Goal: Task Accomplishment & Management: Use online tool/utility

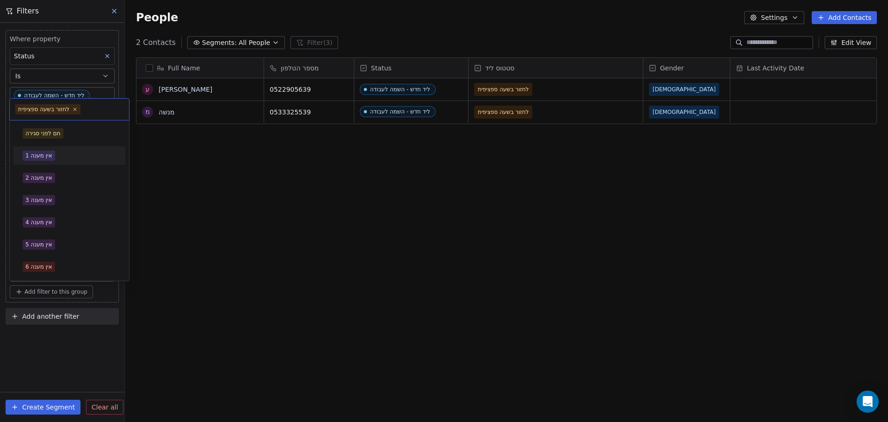
click at [60, 156] on div "אין מענה 1" at bounding box center [69, 155] width 93 height 10
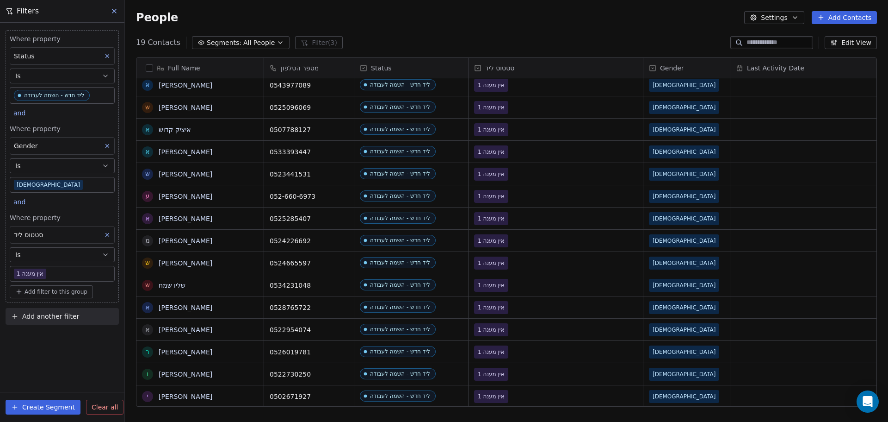
scroll to position [93, 0]
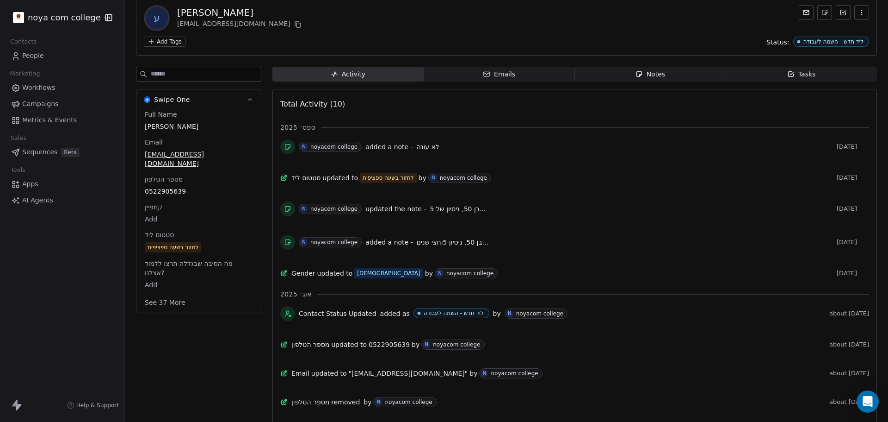
click at [668, 75] on span "Notes Notes" at bounding box center [650, 74] width 151 height 15
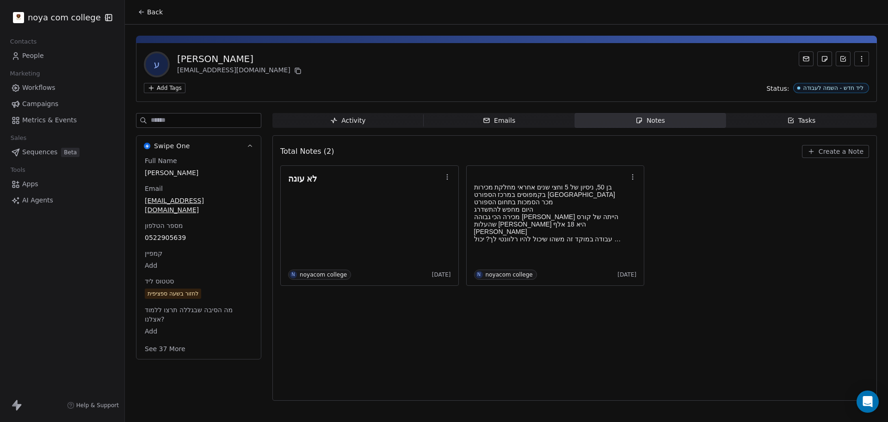
click at [842, 150] on span "Create a Note" at bounding box center [841, 151] width 45 height 9
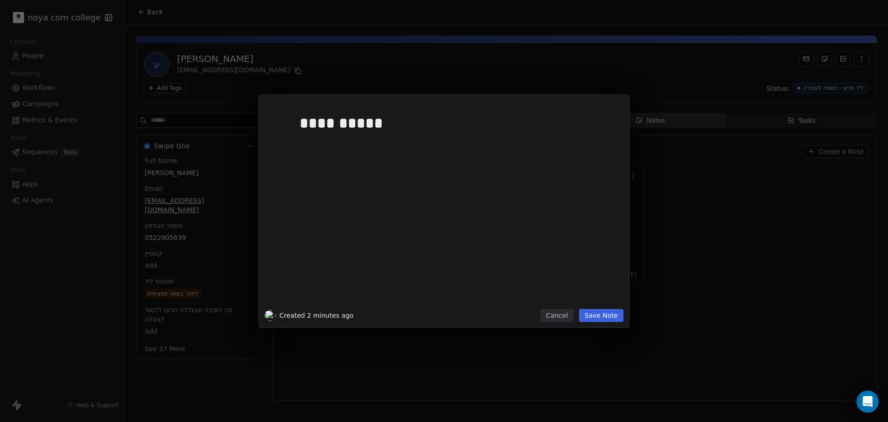
click at [608, 315] on button "Save Note" at bounding box center [601, 315] width 44 height 13
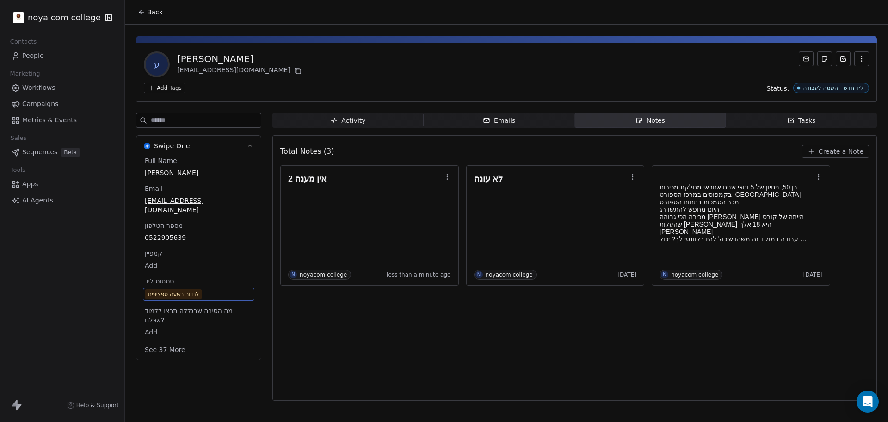
click at [186, 289] on div "לחזור בשעה ספציפית" at bounding box center [173, 293] width 51 height 9
click at [202, 289] on span "לחזור בשעה ספציפית" at bounding box center [173, 294] width 56 height 10
click at [187, 289] on div "לחזור בשעה ספציפית" at bounding box center [173, 293] width 51 height 9
click at [219, 288] on span "לחזור בשעה ספציפית" at bounding box center [199, 293] width 108 height 10
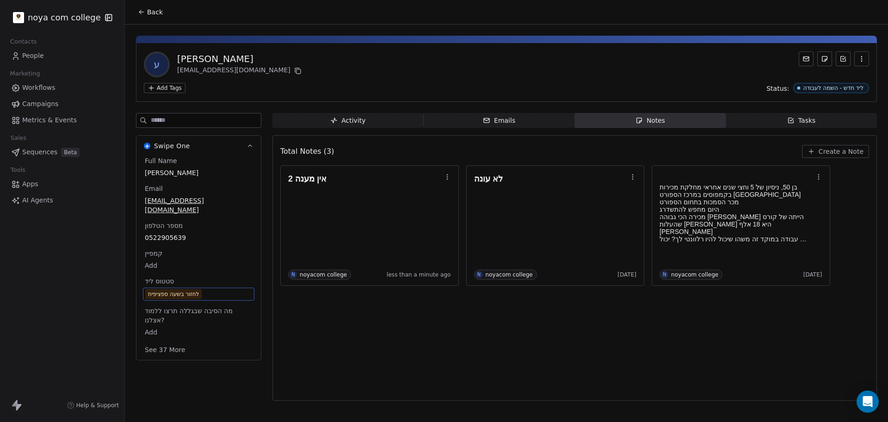
click at [217, 289] on span "לחזור בשעה ספציפית" at bounding box center [198, 294] width 107 height 10
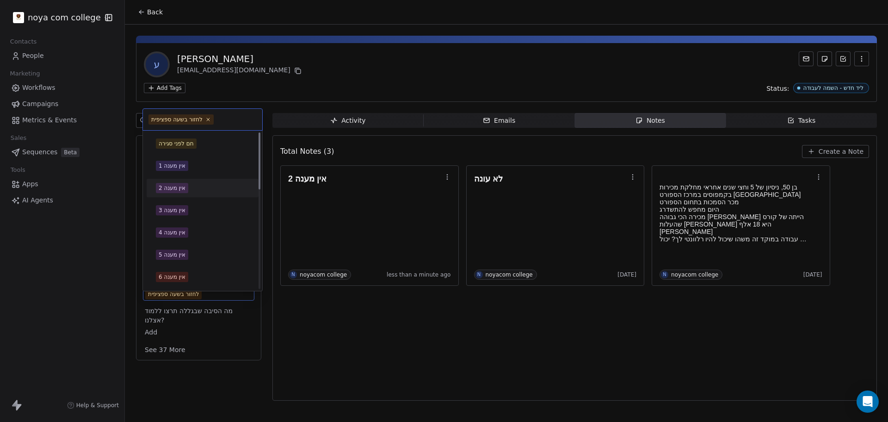
click at [189, 190] on div "אין מענה 2" at bounding box center [202, 188] width 93 height 10
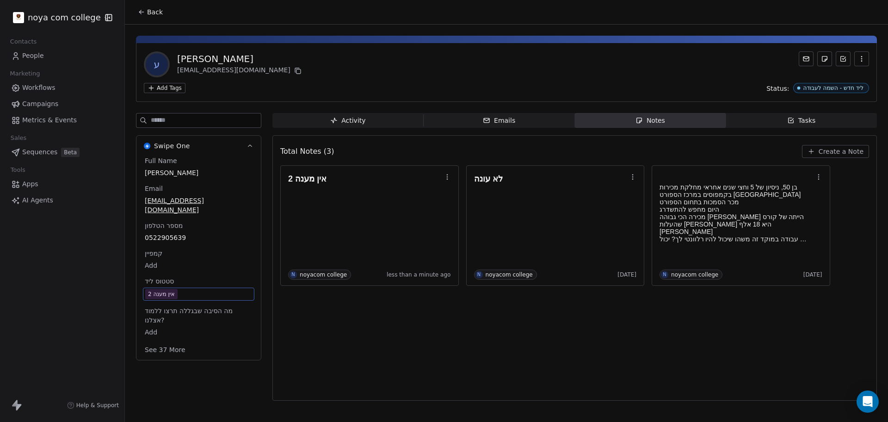
click at [344, 364] on div "Total Notes (3) Create a Note אין מענה 2 N noyacom college less than a minute a…" at bounding box center [574, 267] width 589 height 253
click at [397, 351] on div "Total Notes (3) Create a Note אין מענה 2 N noyacom college less than a minute a…" at bounding box center [574, 267] width 589 height 253
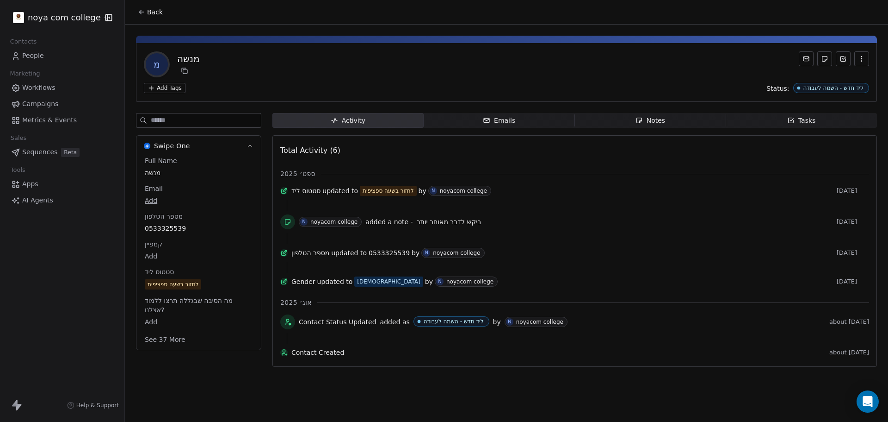
click at [675, 116] on span "Notes Notes" at bounding box center [650, 120] width 151 height 15
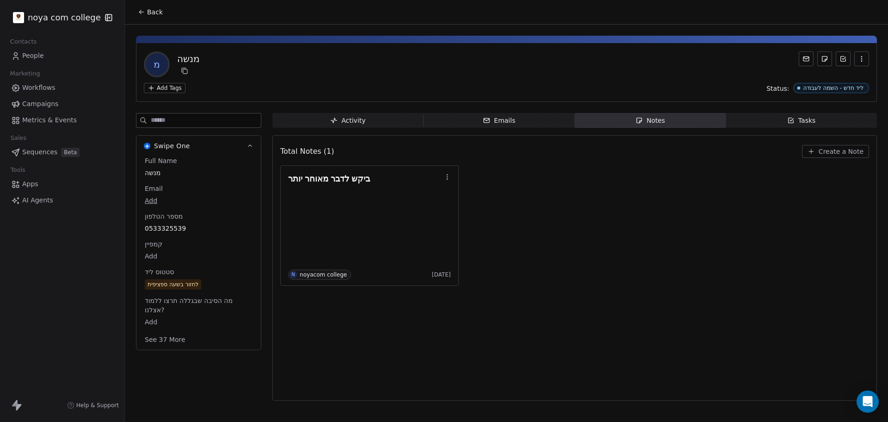
click at [826, 148] on span "Create a Note" at bounding box center [841, 151] width 45 height 9
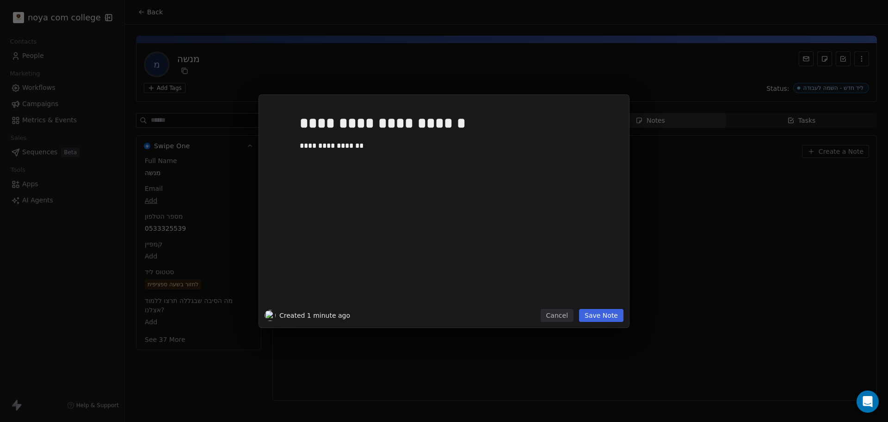
click at [608, 317] on button "Save Note" at bounding box center [601, 315] width 44 height 13
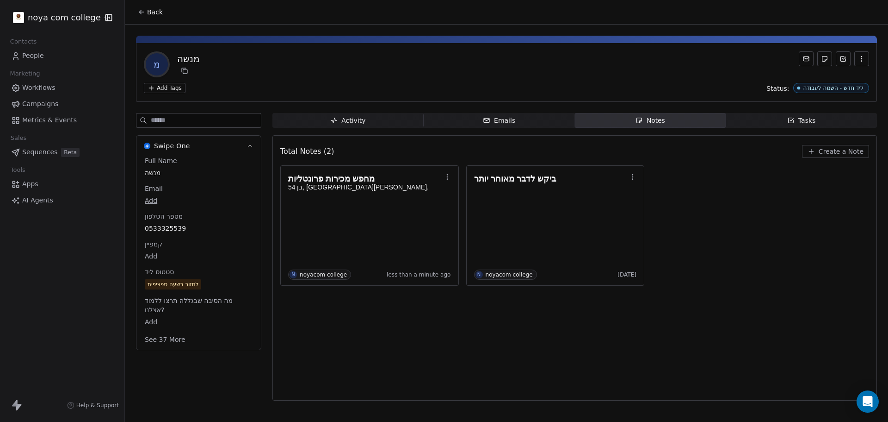
click at [210, 284] on span "לחזור בשעה ספציפית" at bounding box center [199, 284] width 108 height 10
click at [210, 284] on span "לחזור בשעה ספציפית" at bounding box center [198, 284] width 107 height 10
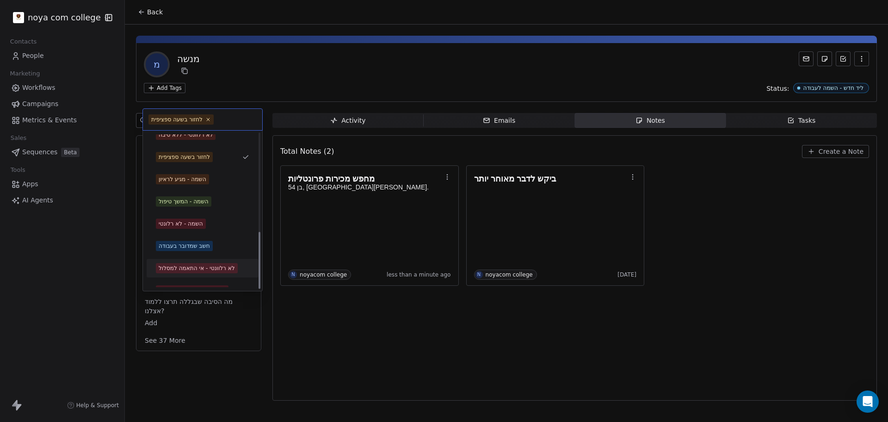
scroll to position [266, 0]
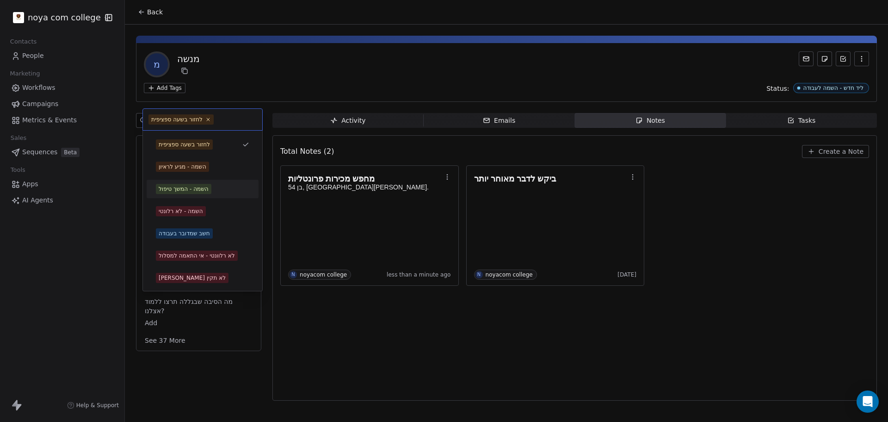
click at [220, 189] on div "השמה - המשך טיפול" at bounding box center [202, 189] width 93 height 10
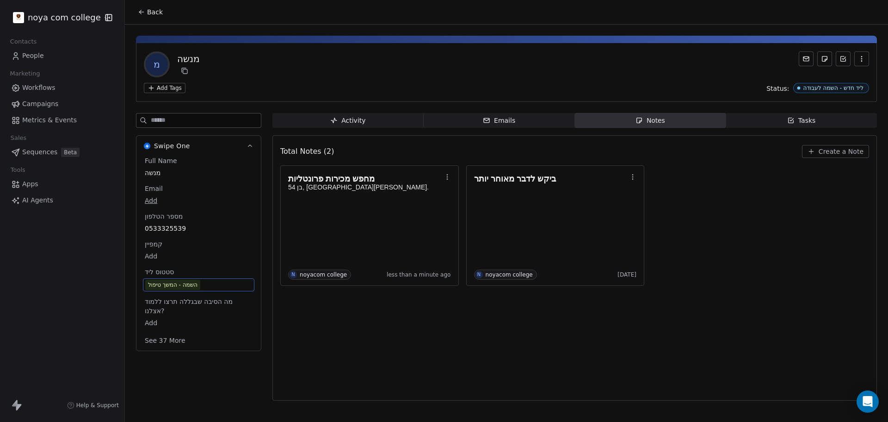
click at [384, 337] on div "Total Notes (2) Create a Note מחפש מכירות פרונטליות בן 54, פתח תקווה. N noyacom…" at bounding box center [574, 267] width 589 height 253
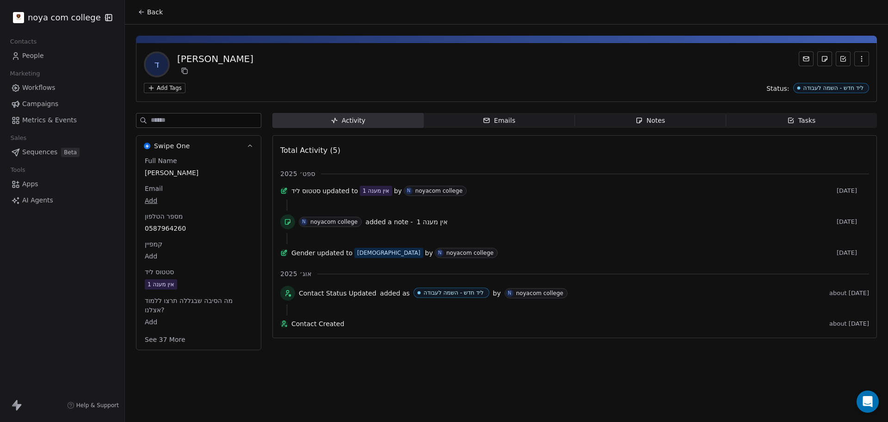
click at [662, 114] on span "Notes Notes" at bounding box center [650, 120] width 151 height 15
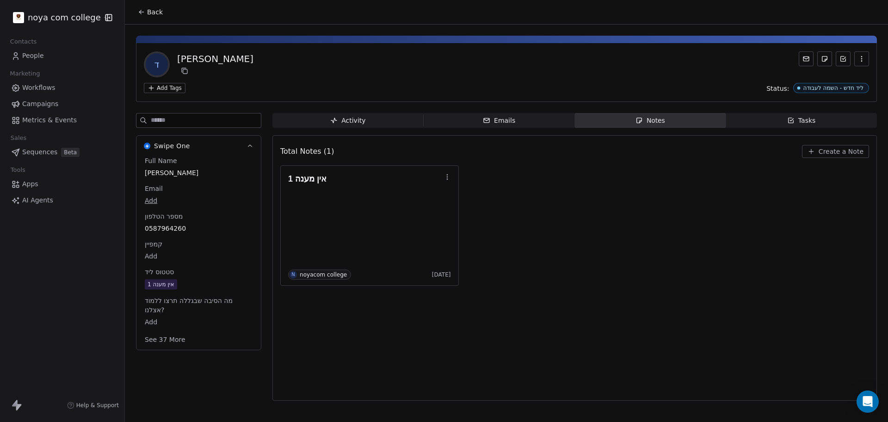
click at [857, 151] on span "Create a Note" at bounding box center [841, 151] width 45 height 9
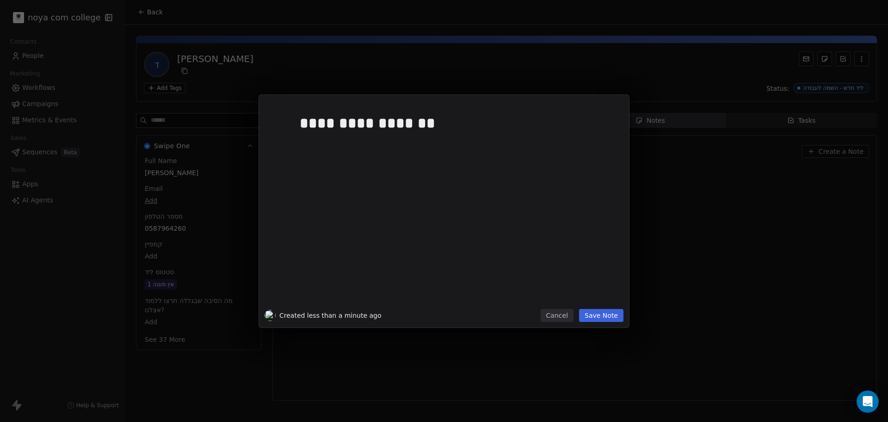
click at [608, 316] on button "Save Note" at bounding box center [601, 315] width 44 height 13
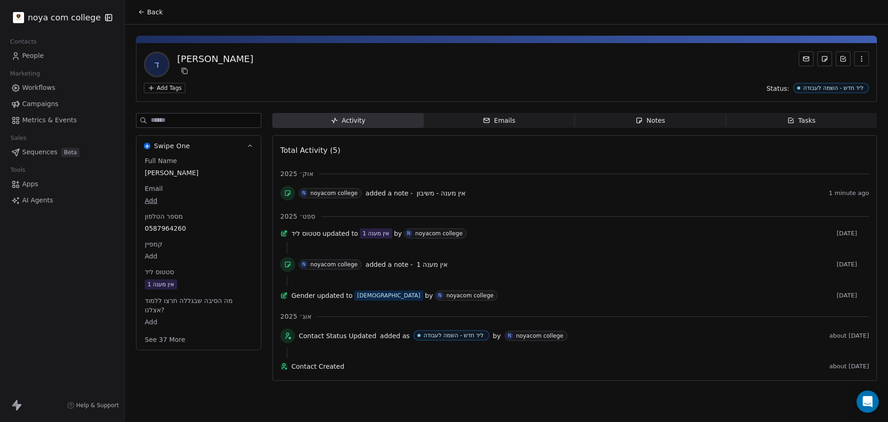
click at [210, 280] on span "אין מענה 1" at bounding box center [199, 284] width 108 height 10
click at [193, 285] on span "אין מענה 1" at bounding box center [198, 284] width 107 height 10
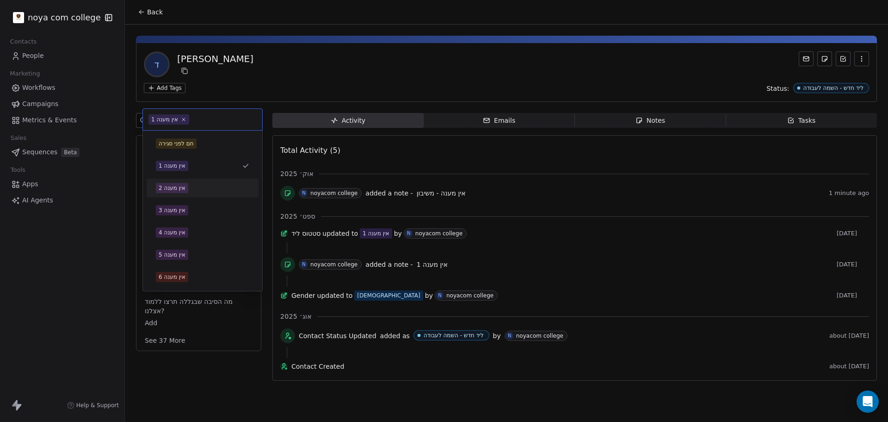
click at [161, 183] on span "אין מענה 2" at bounding box center [172, 188] width 32 height 10
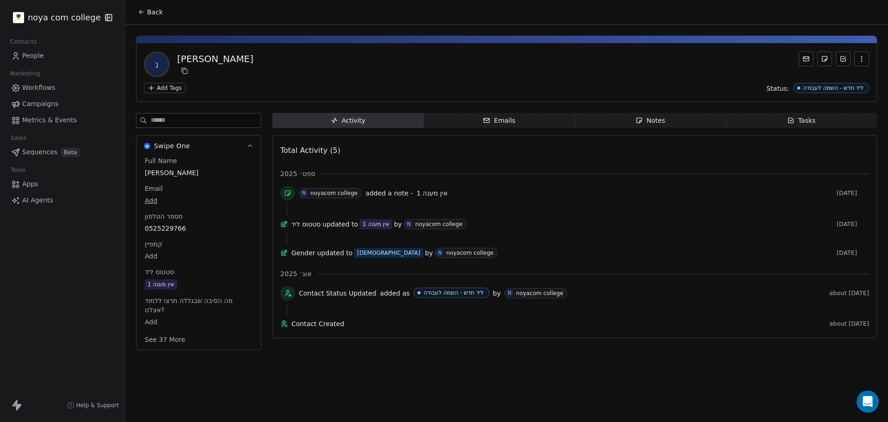
click at [211, 286] on span "אין מענה 1" at bounding box center [199, 284] width 108 height 10
click at [211, 285] on span "אין מענה 1" at bounding box center [198, 284] width 107 height 10
click at [202, 284] on span "אין מענה 1" at bounding box center [198, 284] width 107 height 10
click at [202, 283] on span "אין מענה 1" at bounding box center [198, 284] width 107 height 10
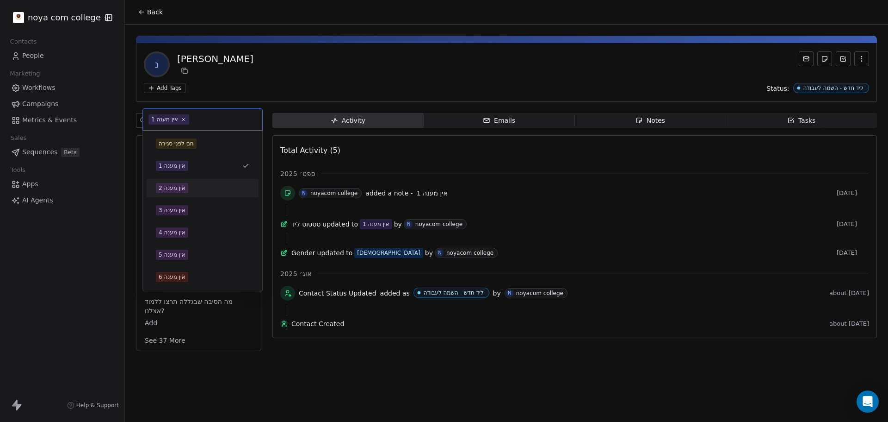
click at [184, 190] on div "אין מענה 2" at bounding box center [172, 188] width 27 height 8
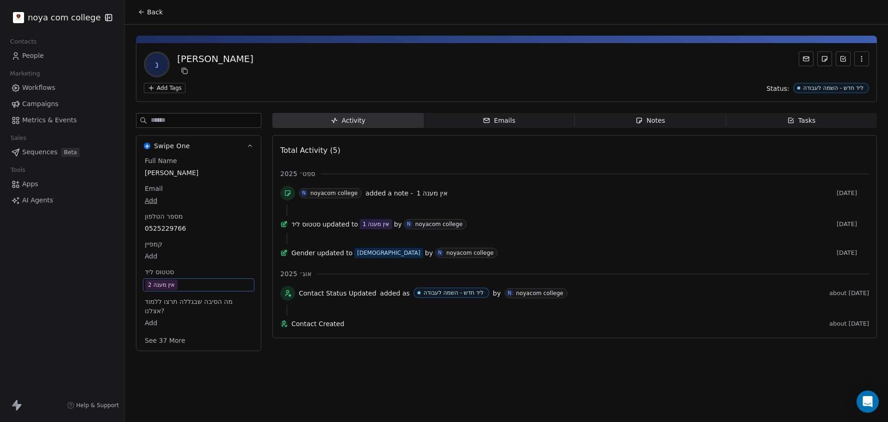
click at [630, 121] on span "Notes Notes" at bounding box center [650, 120] width 151 height 15
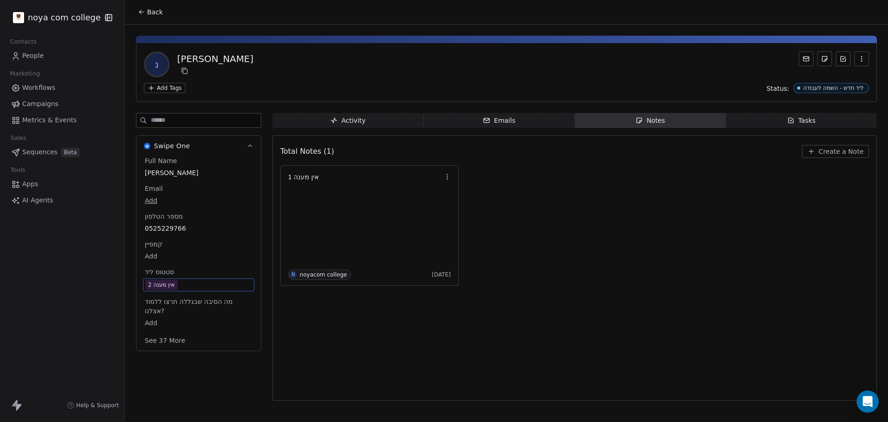
click at [635, 112] on div "נ ניב לוי Add Tags Status: ליד חדש - השמה לעבודה Swipe One Full Name ניב לוי Em…" at bounding box center [506, 215] width 763 height 381
click at [840, 151] on span "Create a Note" at bounding box center [841, 151] width 45 height 9
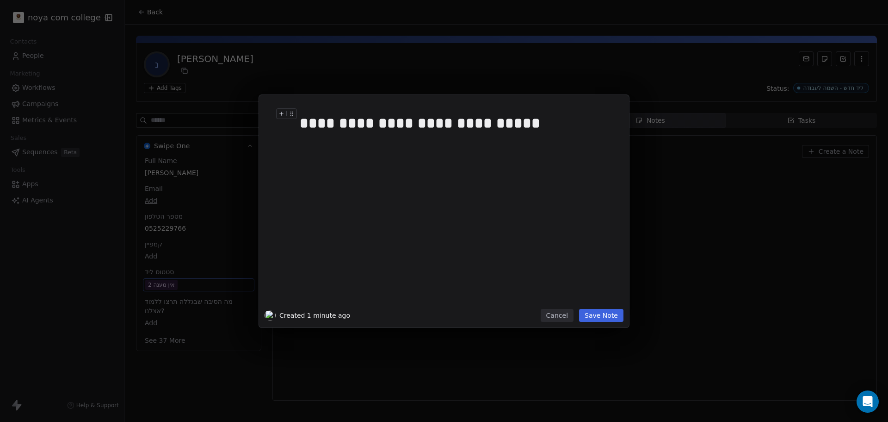
click at [353, 125] on div "**********" at bounding box center [455, 123] width 310 height 22
click at [609, 316] on button "Save Note" at bounding box center [601, 315] width 44 height 13
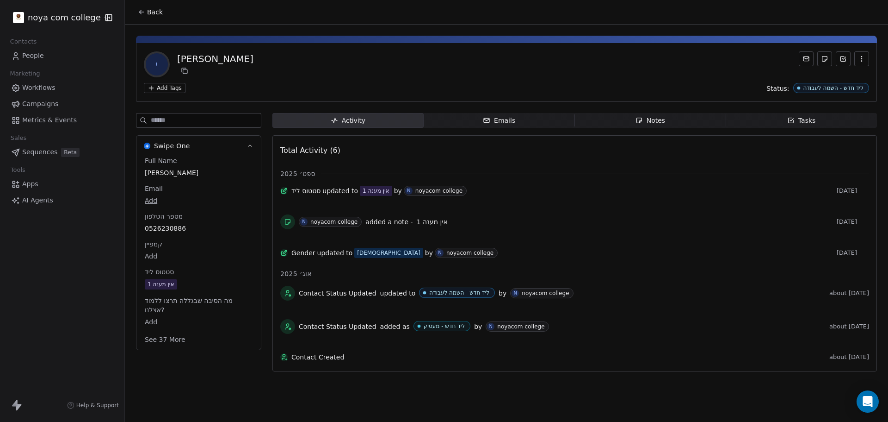
click at [662, 115] on span "Notes Notes" at bounding box center [650, 120] width 151 height 15
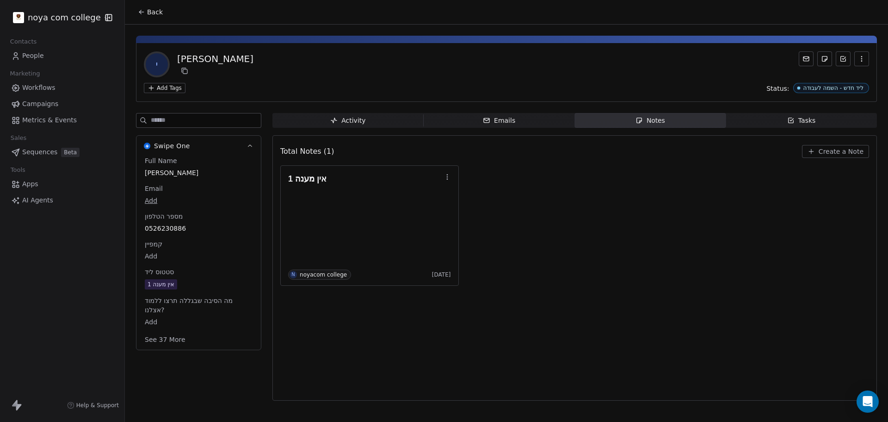
click at [847, 152] on span "Create a Note" at bounding box center [841, 151] width 45 height 9
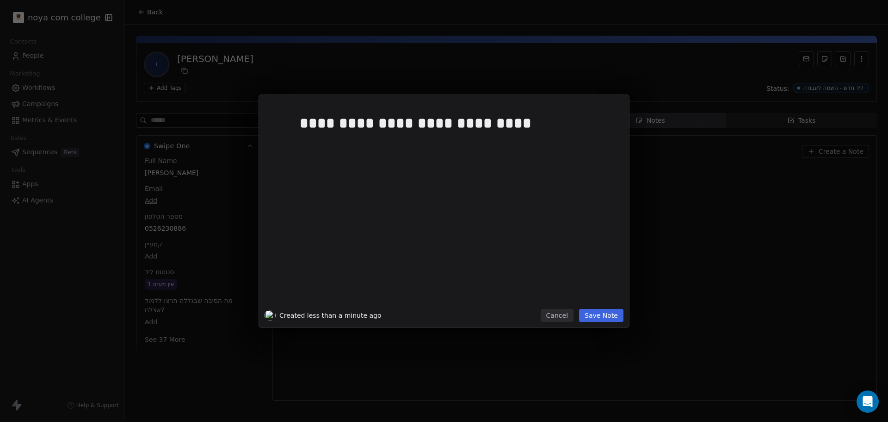
click at [613, 319] on button "Save Note" at bounding box center [601, 315] width 44 height 13
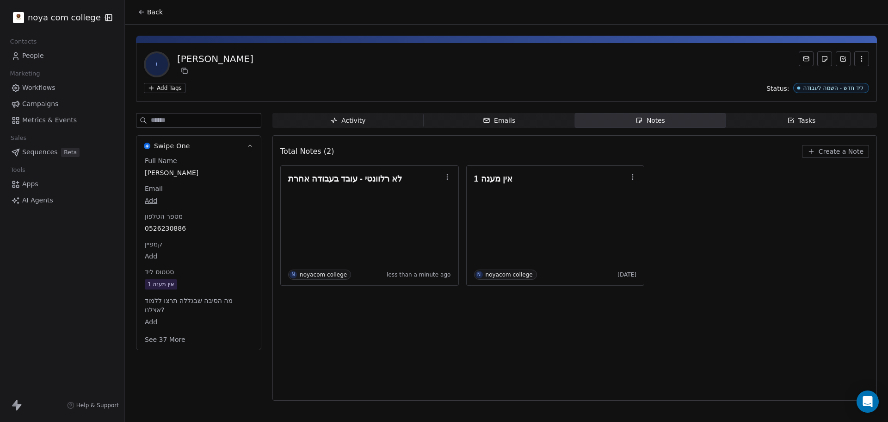
click at [196, 284] on span "אין מענה 1" at bounding box center [199, 284] width 108 height 10
click at [181, 281] on span "אין מענה 1" at bounding box center [198, 284] width 107 height 10
click at [182, 285] on span "אין מענה 1" at bounding box center [198, 284] width 107 height 10
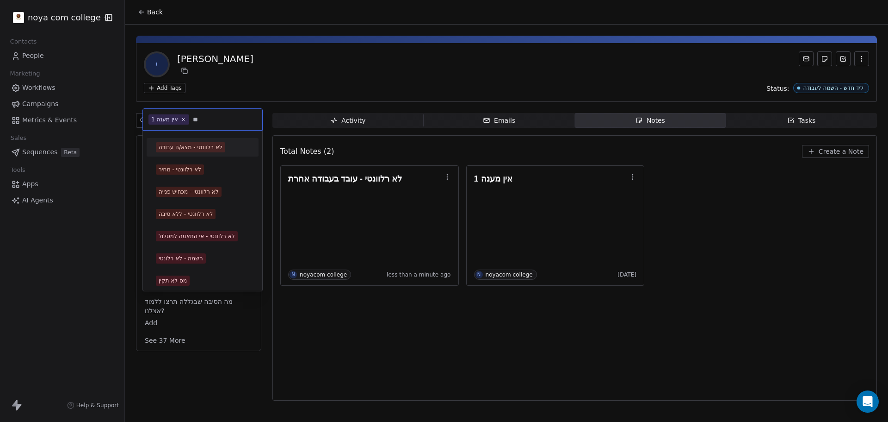
type input "**"
click at [193, 148] on div "לא רלוונטי - מצא/ה עבודה" at bounding box center [191, 147] width 64 height 8
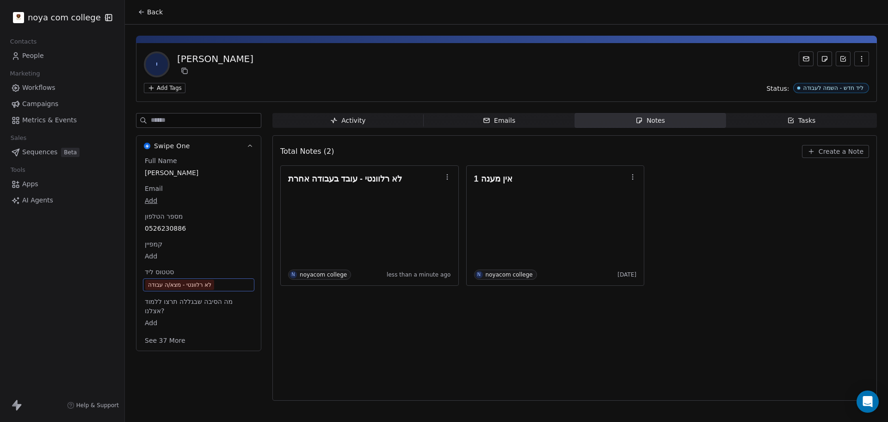
click at [478, 376] on div "Total Notes (2) Create a Note לא רלוונטי - עובד בעבודה אחרת N noyacom college l…" at bounding box center [574, 267] width 589 height 253
click at [460, 340] on div "Total Notes (2) Create a Note לא רלוונטי - עובד בעבודה אחרת N noyacom college l…" at bounding box center [574, 267] width 589 height 253
click at [460, 338] on div "Total Notes (2) Create a Note לא רלוונטי - עובד בעבודה אחרת N noyacom college l…" at bounding box center [574, 267] width 589 height 253
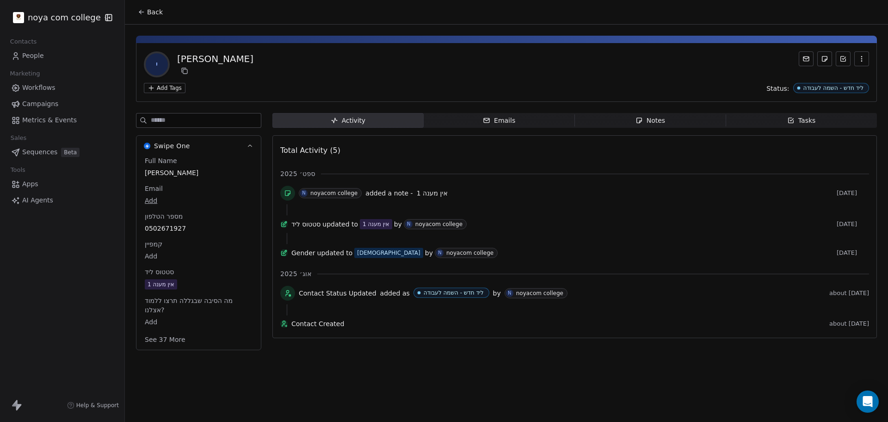
click at [651, 122] on div "Notes" at bounding box center [651, 121] width 30 height 10
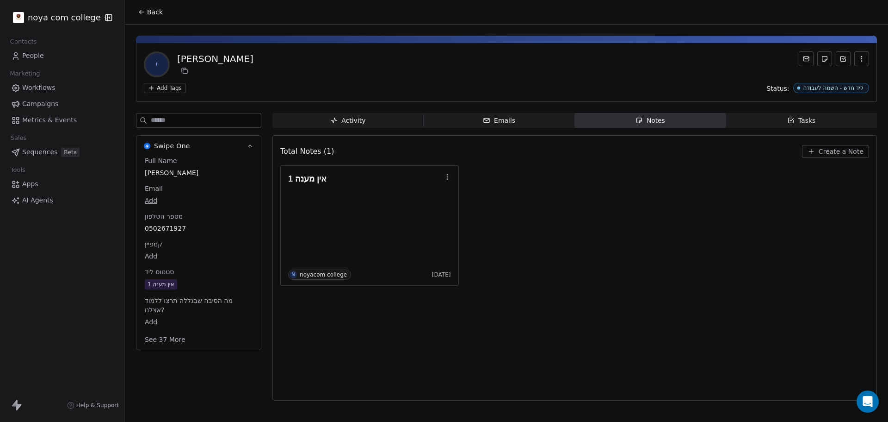
click at [839, 152] on span "Create a Note" at bounding box center [841, 151] width 45 height 9
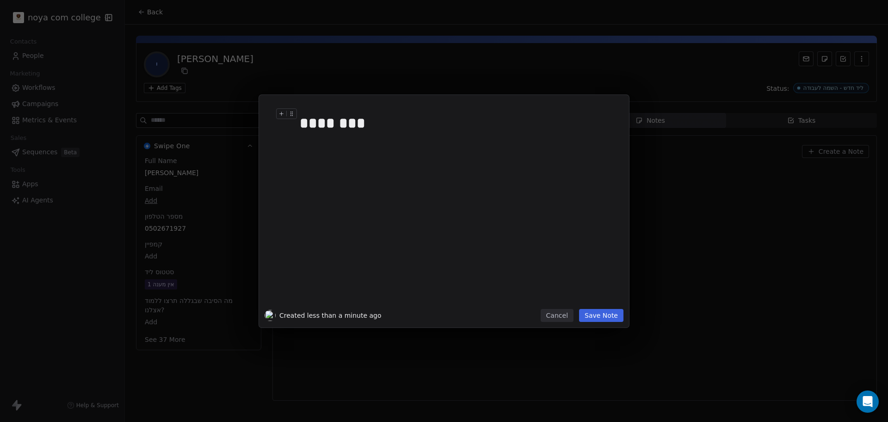
click at [364, 118] on div "********" at bounding box center [455, 123] width 310 height 22
click at [379, 153] on div "**********" at bounding box center [458, 204] width 317 height 197
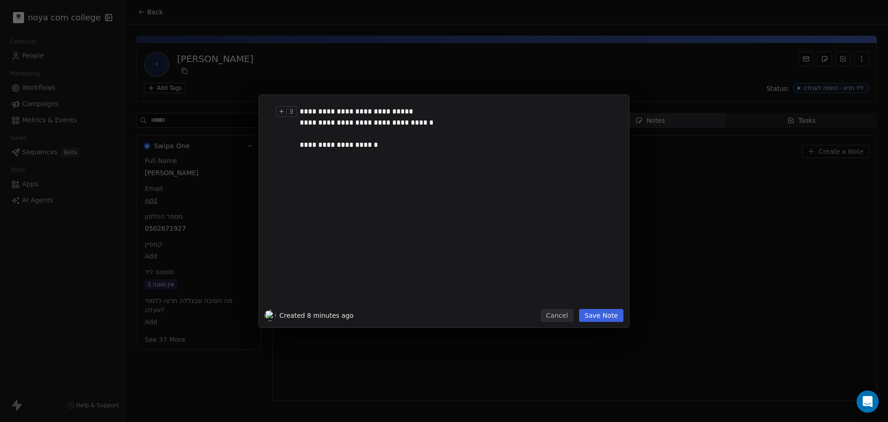
click at [370, 112] on div "**********" at bounding box center [455, 111] width 310 height 11
drag, startPoint x: 435, startPoint y: 288, endPoint x: 438, endPoint y: 277, distance: 11.3
click at [436, 285] on div "**********" at bounding box center [458, 204] width 317 height 197
click at [303, 146] on div "**********" at bounding box center [455, 144] width 310 height 11
click at [302, 144] on div "**********" at bounding box center [455, 144] width 310 height 11
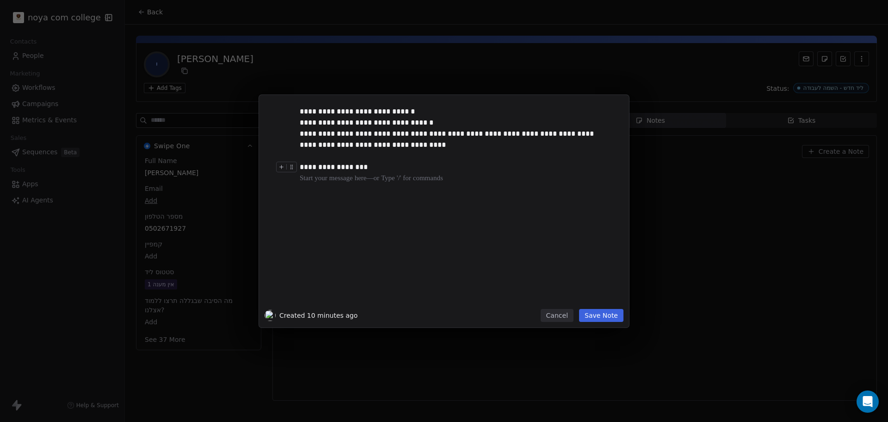
click at [609, 311] on button "Save Note" at bounding box center [601, 315] width 44 height 13
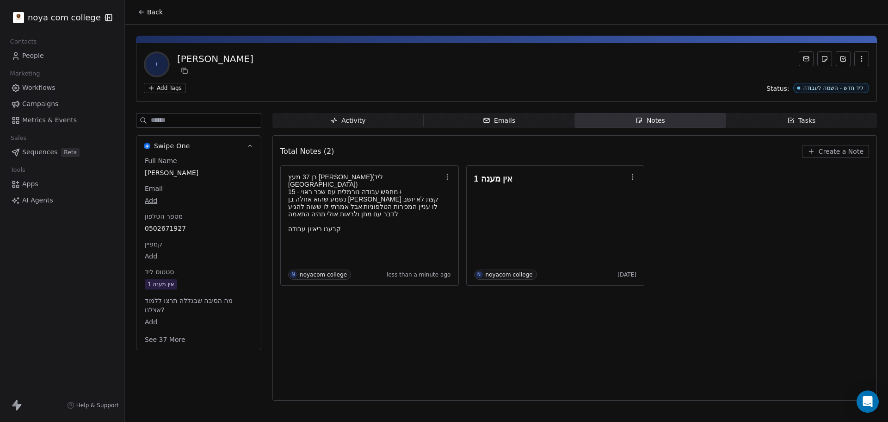
drag, startPoint x: 609, startPoint y: 308, endPoint x: 540, endPoint y: 299, distance: 69.1
drag, startPoint x: 540, startPoint y: 299, endPoint x: 345, endPoint y: 330, distance: 197.7
click at [391, 337] on div "Total Notes (2) Create a Note בן 37 מעץ אפרים פ(ליד ראש העין) מחפש עבודה נורמלי…" at bounding box center [574, 267] width 589 height 253
click at [192, 285] on span "אין מענה 1" at bounding box center [199, 284] width 108 height 10
click at [180, 283] on span "אין מענה 1" at bounding box center [198, 284] width 107 height 10
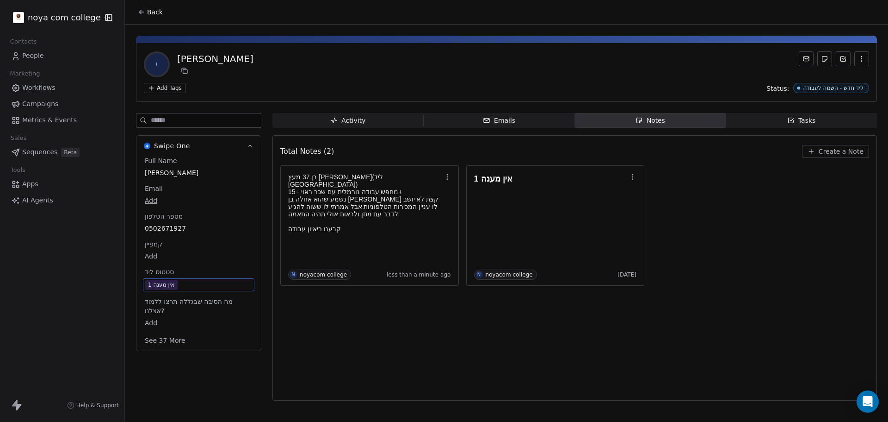
click at [180, 283] on span "אין מענה 1" at bounding box center [198, 284] width 107 height 10
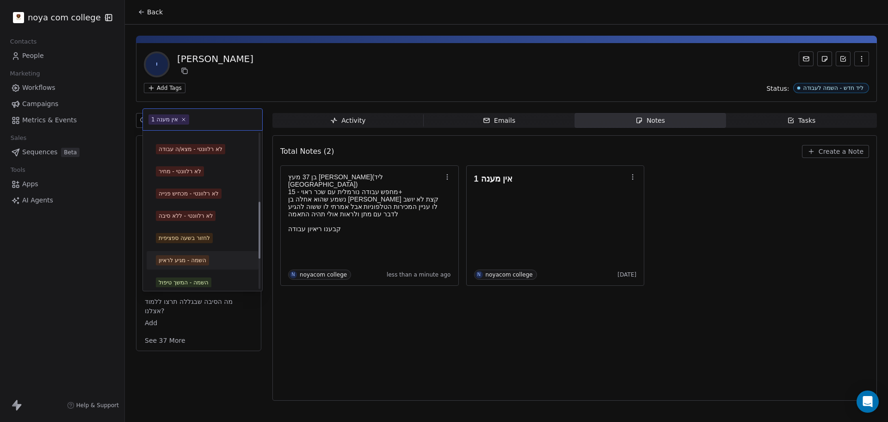
scroll to position [185, 0]
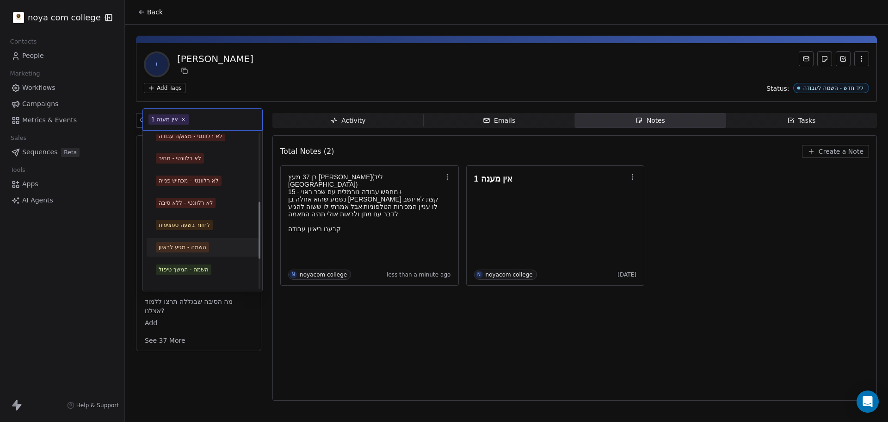
click at [200, 250] on div "השמה - מגיע לראיון" at bounding box center [183, 247] width 48 height 8
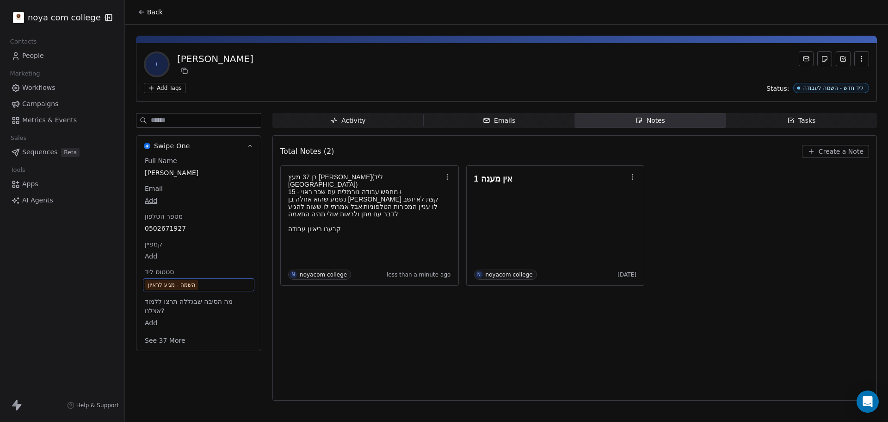
click at [324, 327] on div "Total Notes (2) Create a Note בן 37 מעץ אפרים פ(ליד ראש העין) מחפש עבודה נורמלי…" at bounding box center [574, 267] width 589 height 253
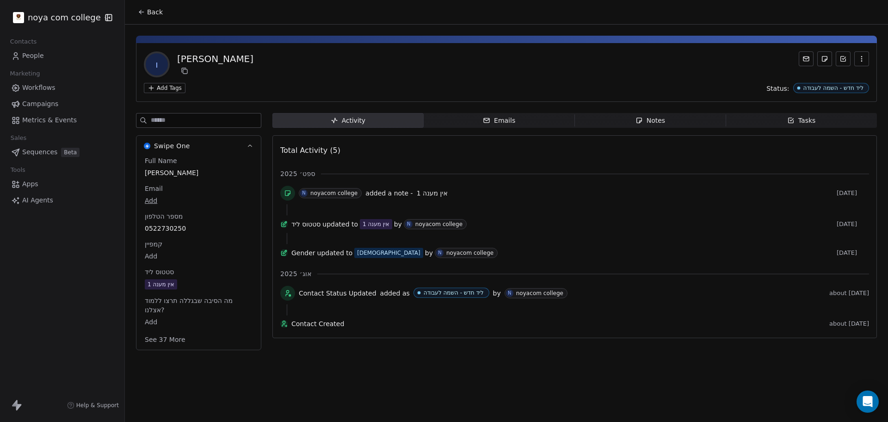
click at [420, 376] on div "Back ו [PERSON_NAME] Add Tags Status: ליד חדש - השמה לעבודה Swipe One Full Name…" at bounding box center [506, 211] width 763 height 422
click at [275, 391] on div "Back ו [PERSON_NAME] Add Tags Status: ליד חדש - השמה לעבודה Swipe One Full Name…" at bounding box center [506, 211] width 763 height 422
click at [363, 396] on div "Back ו ולד אתיק Add Tags Status: ליד חדש - השמה לעבודה Swipe One Full Name ולד …" at bounding box center [506, 211] width 763 height 422
click at [364, 401] on div "Back ו ולד אתיק Add Tags Status: ליד חדש - השמה לעבודה Swipe One Full Name ולד …" at bounding box center [506, 211] width 763 height 422
